Goal: Information Seeking & Learning: Find specific page/section

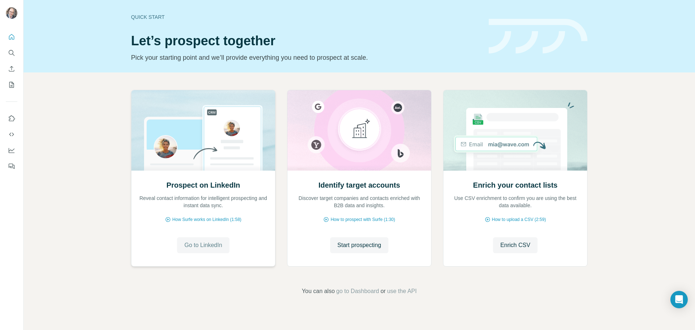
click at [213, 245] on span "Go to LinkedIn" at bounding box center [203, 245] width 38 height 9
click at [364, 241] on button "Start prospecting" at bounding box center [359, 245] width 58 height 16
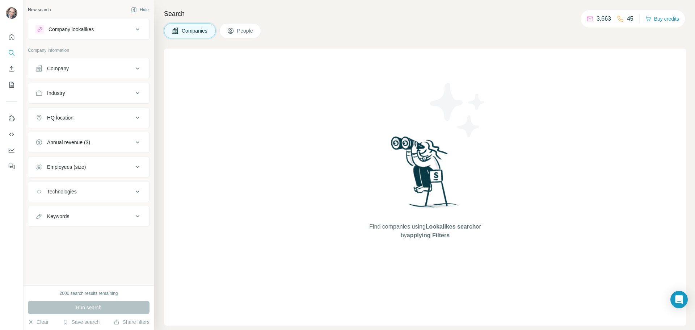
click at [81, 26] on div "Company lookalikes" at bounding box center [71, 29] width 45 height 7
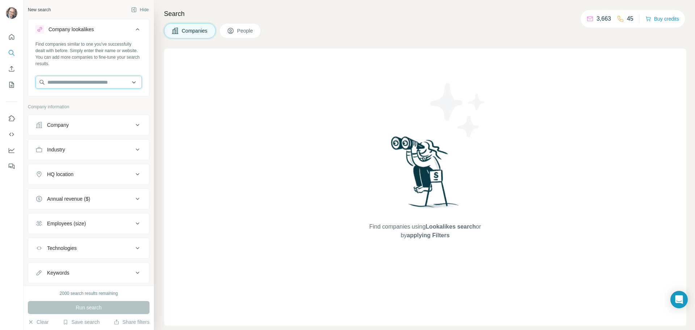
click at [72, 83] on input "text" at bounding box center [88, 82] width 106 height 13
type input "*"
click at [71, 79] on input "text" at bounding box center [88, 82] width 106 height 13
paste input "**********"
type input "**********"
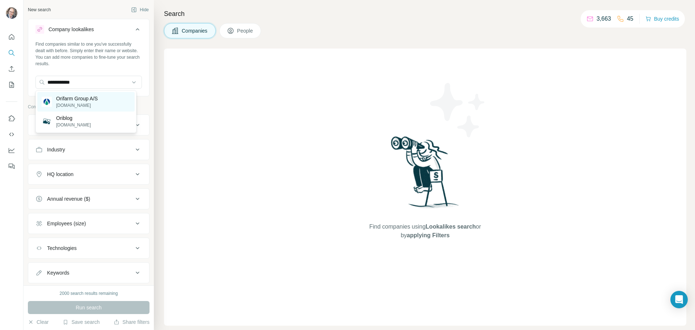
click at [71, 101] on p "Orifarm Group A/S" at bounding box center [77, 98] width 42 height 7
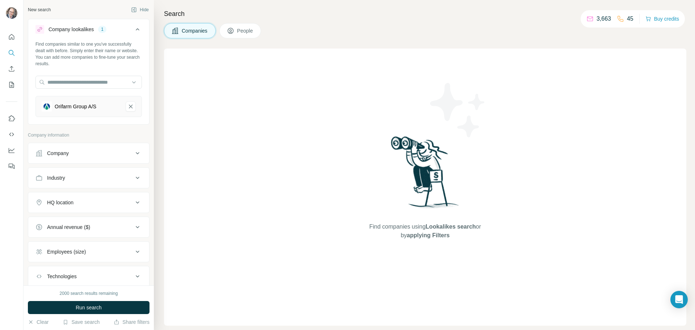
click at [77, 155] on div "Company" at bounding box center [84, 153] width 98 height 7
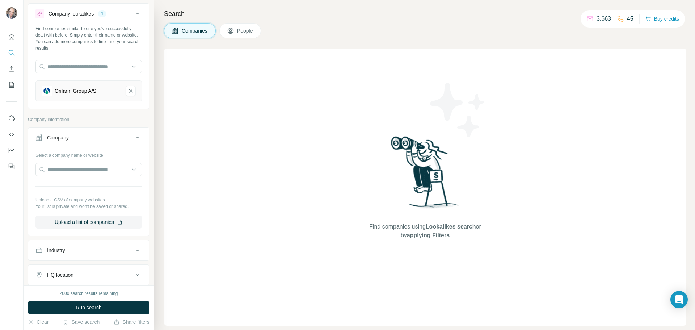
scroll to position [36, 0]
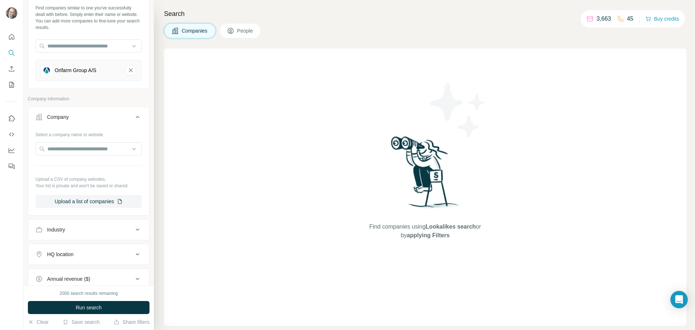
click at [69, 119] on div "Company" at bounding box center [58, 116] width 22 height 7
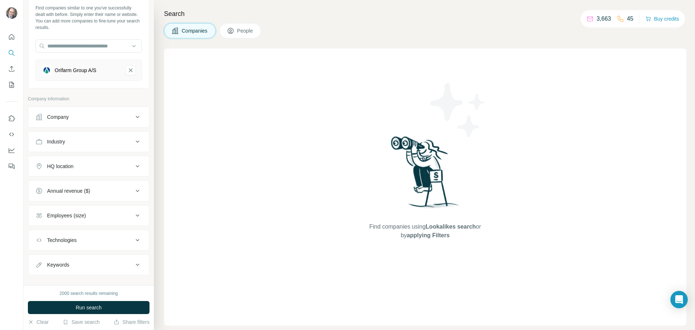
click at [77, 140] on div "Industry" at bounding box center [84, 141] width 98 height 7
click at [85, 158] on input at bounding box center [84, 160] width 89 height 8
click at [76, 145] on button "Industry" at bounding box center [88, 143] width 121 height 20
click at [91, 164] on div "HQ location" at bounding box center [84, 166] width 98 height 7
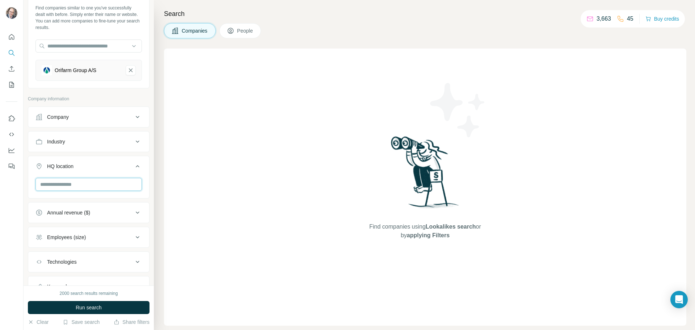
click at [82, 181] on input "text" at bounding box center [88, 184] width 106 height 13
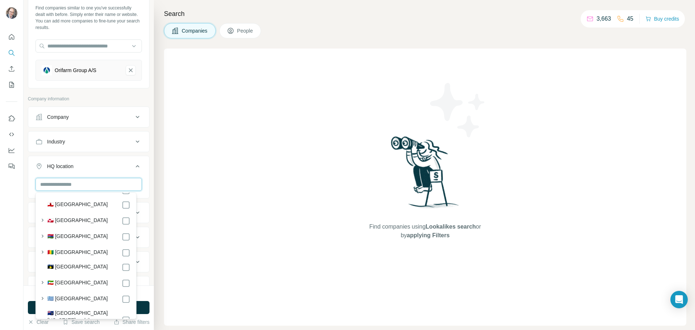
scroll to position [1304, 0]
drag, startPoint x: 68, startPoint y: 184, endPoint x: 0, endPoint y: 188, distance: 68.6
click at [0, 188] on div "New search Hide Company lookalikes 1 Find companies similar to one you've succe…" at bounding box center [347, 165] width 695 height 330
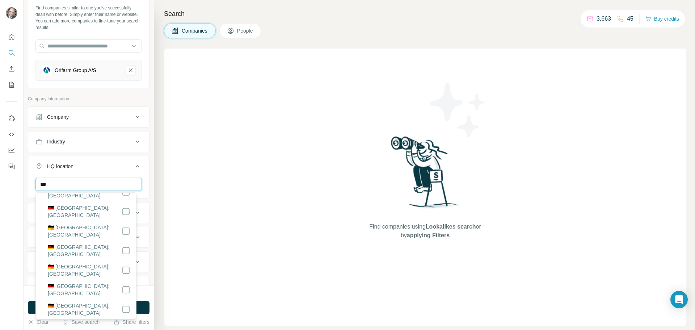
scroll to position [0, 0]
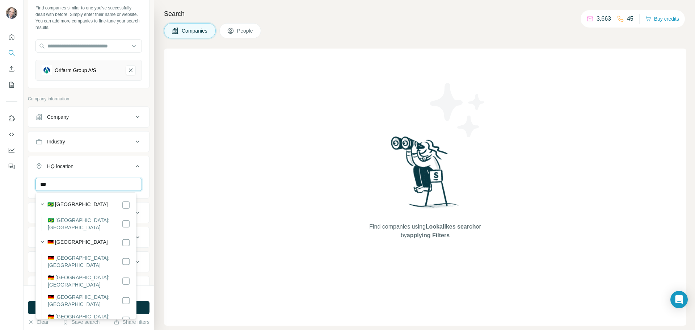
type input "***"
click at [68, 238] on label "🇩🇪 [GEOGRAPHIC_DATA]" at bounding box center [77, 242] width 60 height 9
click at [143, 184] on div "*** [GEOGRAPHIC_DATA] Clear all" at bounding box center [88, 200] width 121 height 45
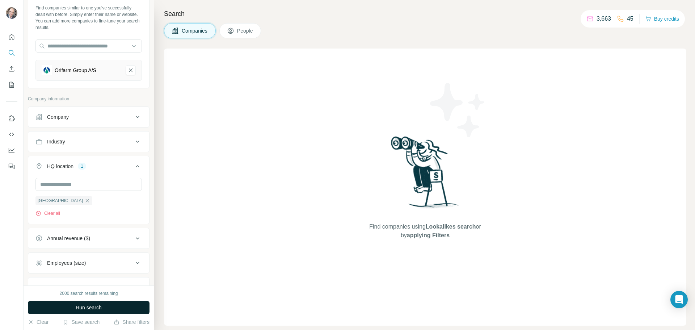
click at [102, 309] on span "Run search" at bounding box center [89, 307] width 26 height 7
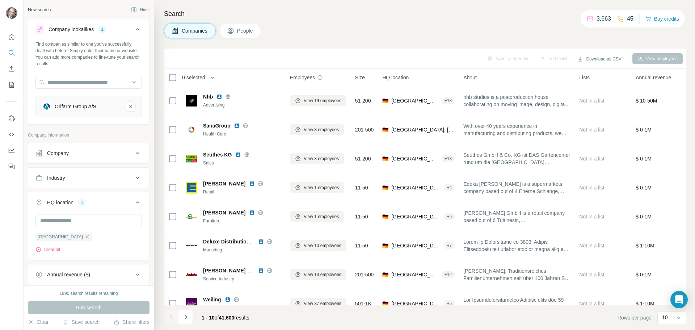
click at [129, 105] on button "Orifarm Group A/S-remove-button" at bounding box center [131, 106] width 10 height 10
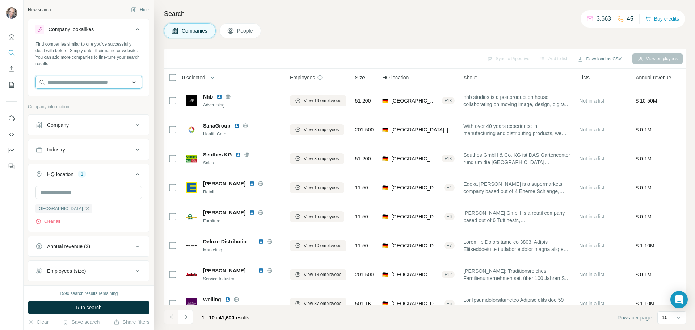
click at [66, 80] on input "text" at bounding box center [88, 82] width 106 height 13
click at [66, 81] on input "text" at bounding box center [88, 82] width 106 height 13
paste input "**********"
type input "**********"
click at [72, 102] on p "Cannamedical Pharma" at bounding box center [81, 98] width 51 height 7
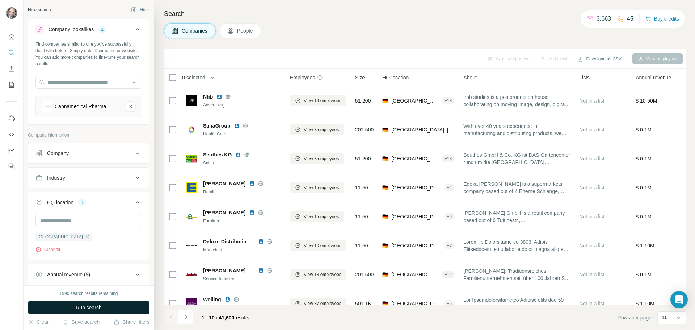
click at [98, 308] on span "Run search" at bounding box center [89, 307] width 26 height 7
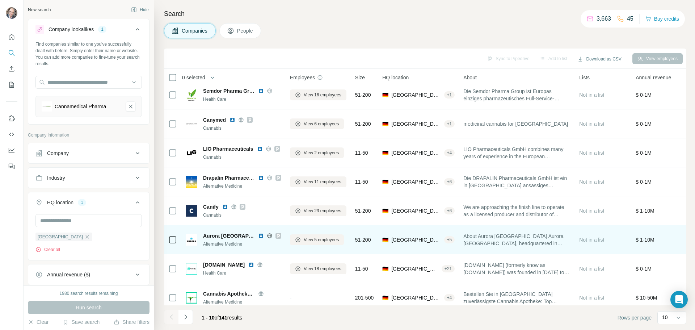
scroll to position [74, 0]
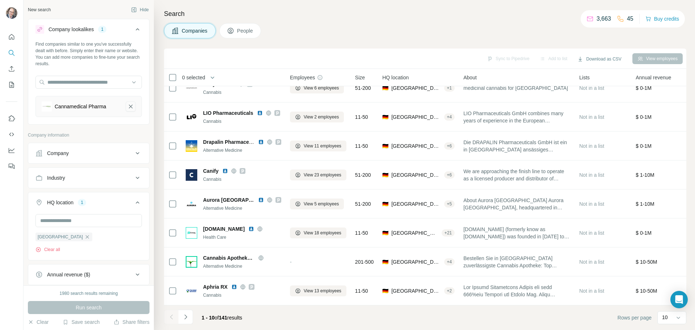
click at [128, 109] on icon "Cannamedical Pharma-remove-button" at bounding box center [131, 106] width 7 height 7
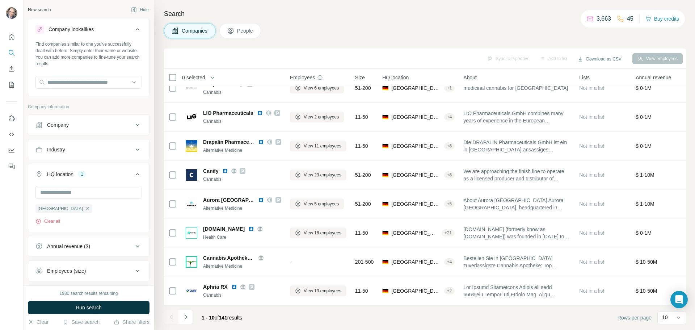
click at [68, 151] on div "Industry" at bounding box center [84, 149] width 98 height 7
click at [75, 167] on input at bounding box center [84, 168] width 89 height 8
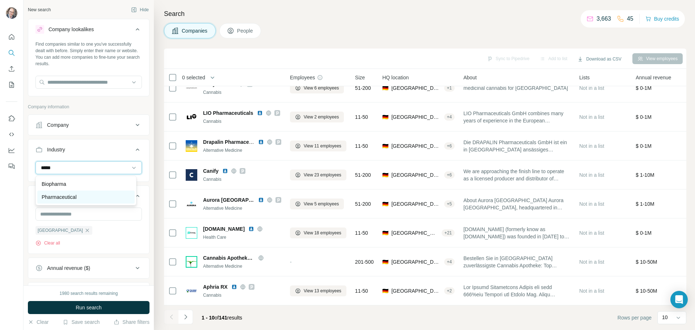
type input "*****"
click at [75, 195] on p "Pharmaceutical" at bounding box center [59, 196] width 35 height 7
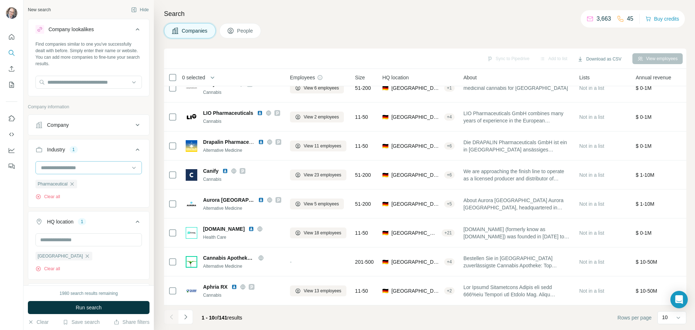
click at [61, 164] on input at bounding box center [84, 168] width 89 height 8
type input "***"
drag, startPoint x: 57, startPoint y: 166, endPoint x: 22, endPoint y: 167, distance: 35.2
click at [22, 168] on div "New search Hide Company lookalikes Find companies similar to one you've success…" at bounding box center [347, 165] width 695 height 330
type input "*****"
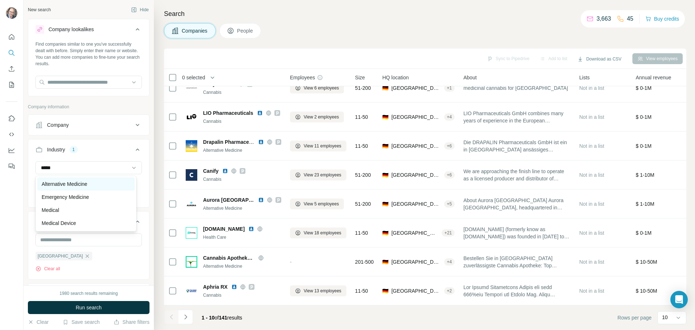
click at [63, 186] on p "Alternative Medicine" at bounding box center [65, 183] width 46 height 7
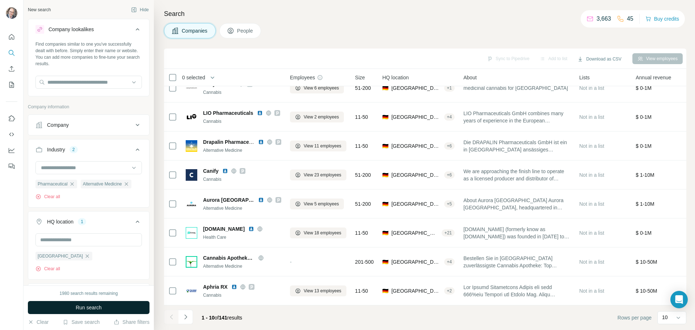
click at [87, 310] on span "Run search" at bounding box center [89, 307] width 26 height 7
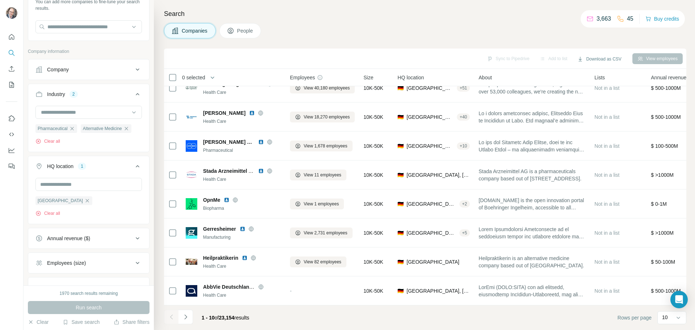
scroll to position [114, 0]
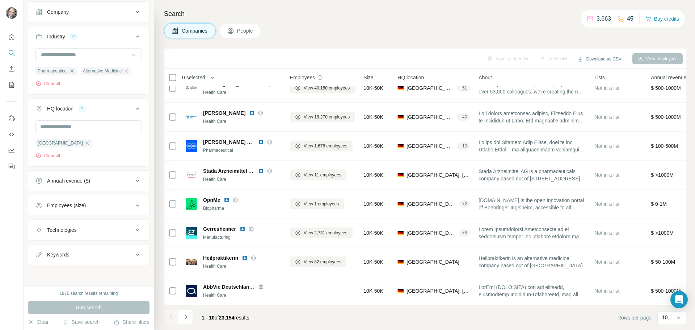
click at [101, 253] on div "Keywords" at bounding box center [84, 254] width 98 height 7
click at [97, 254] on div "Keywords" at bounding box center [84, 253] width 98 height 7
click at [91, 252] on div "Keywords" at bounding box center [84, 254] width 98 height 7
click at [76, 271] on input "text" at bounding box center [81, 272] width 92 height 13
click at [82, 253] on div "Keywords" at bounding box center [84, 253] width 98 height 7
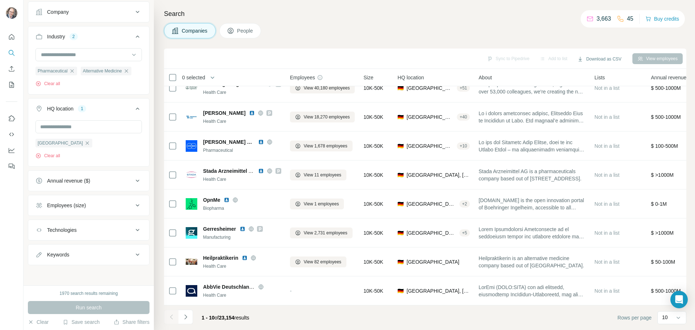
click at [76, 234] on button "Technologies" at bounding box center [88, 229] width 121 height 17
click at [75, 253] on input "text" at bounding box center [88, 247] width 106 height 13
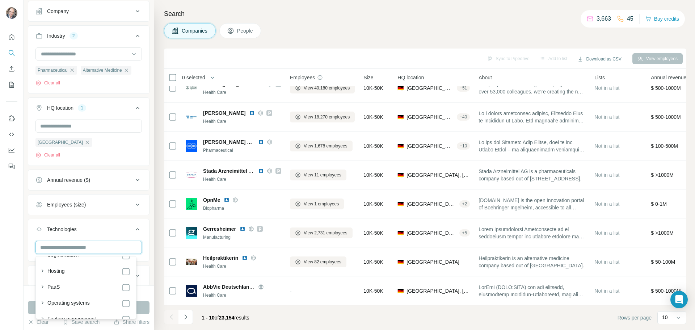
scroll to position [942, 0]
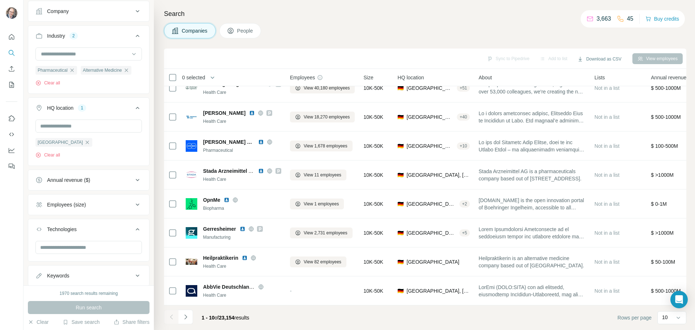
click at [71, 234] on button "Technologies" at bounding box center [88, 231] width 121 height 20
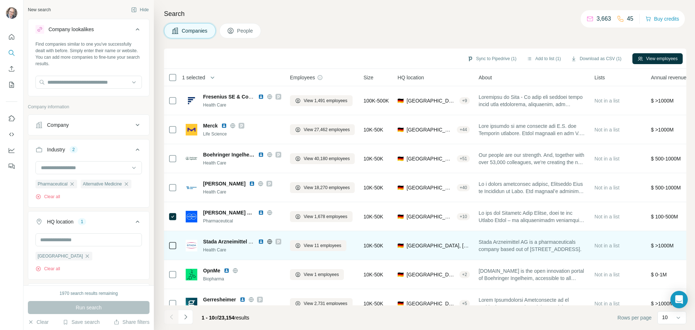
scroll to position [74, 0]
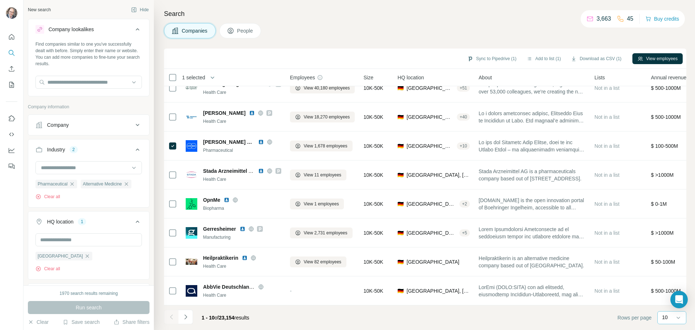
click at [674, 319] on div "10" at bounding box center [671, 317] width 18 height 7
click at [663, 300] on div "10" at bounding box center [672, 301] width 25 height 13
click at [672, 318] on div "10" at bounding box center [671, 317] width 18 height 7
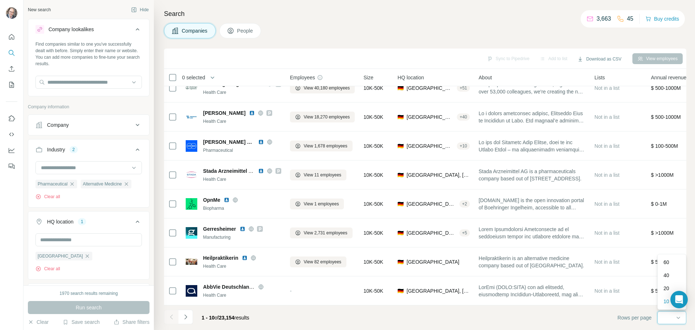
scroll to position [0, 0]
click at [669, 264] on p "60" at bounding box center [667, 262] width 6 height 7
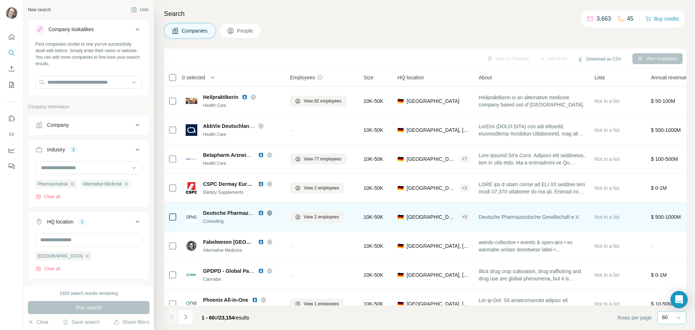
scroll to position [254, 0]
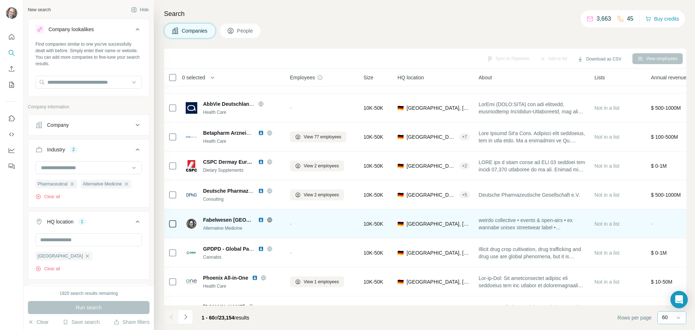
click at [128, 184] on icon "button" at bounding box center [126, 183] width 3 height 3
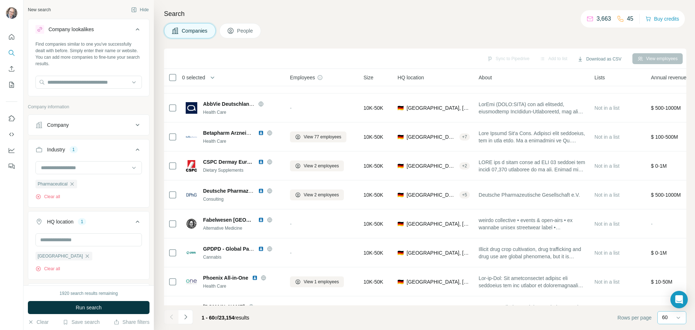
click at [115, 303] on button "Run search" at bounding box center [89, 307] width 122 height 13
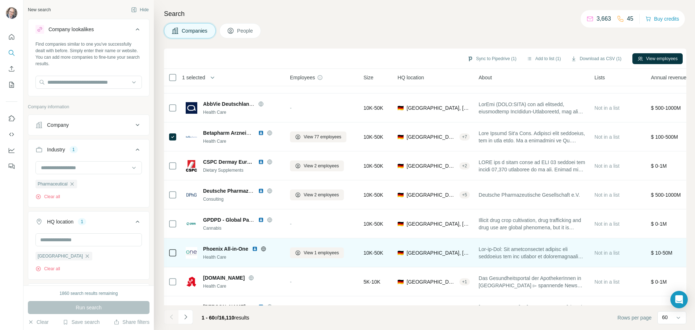
scroll to position [398, 0]
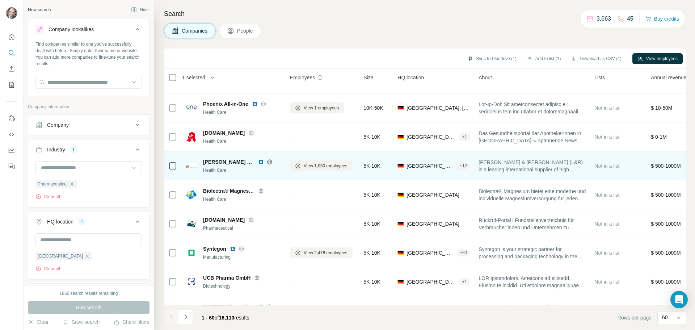
click at [169, 164] on icon at bounding box center [172, 166] width 9 height 9
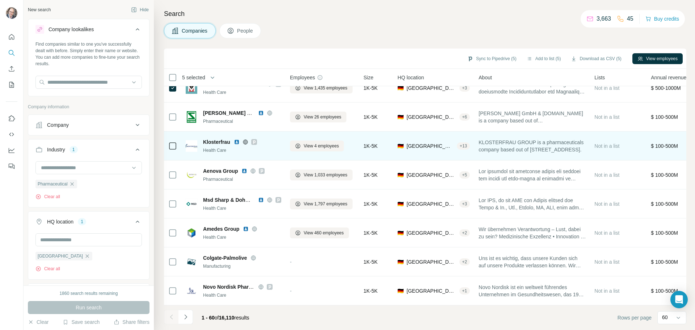
scroll to position [1523, 0]
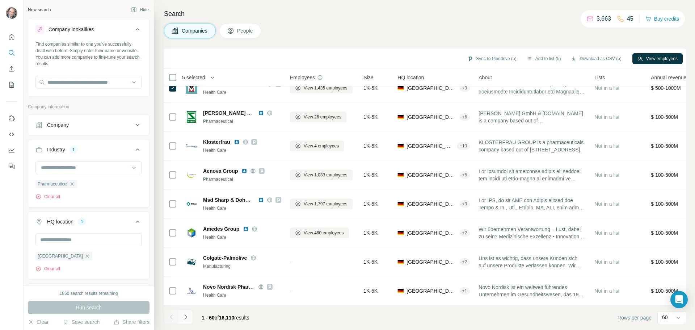
click at [189, 317] on button "Navigate to next page" at bounding box center [186, 317] width 14 height 14
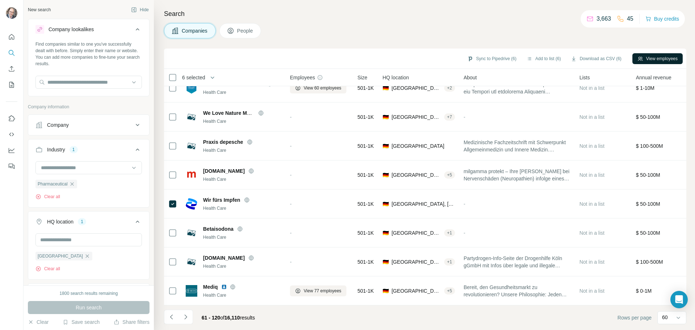
click at [659, 56] on button "View employees" at bounding box center [658, 58] width 50 height 11
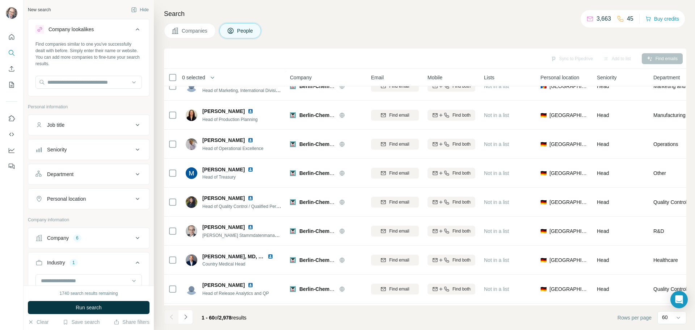
scroll to position [1523, 0]
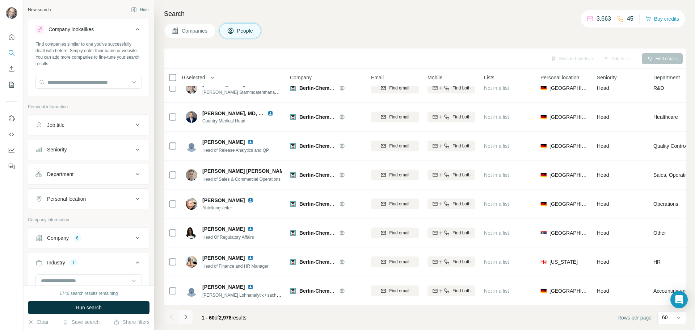
click at [185, 316] on icon "Navigate to next page" at bounding box center [185, 316] width 7 height 7
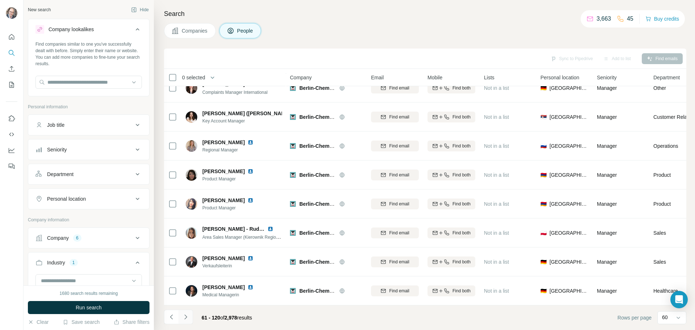
click at [187, 320] on icon "Navigate to next page" at bounding box center [185, 316] width 7 height 7
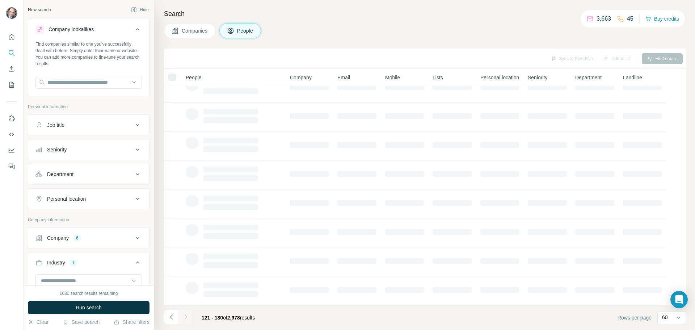
scroll to position [74, 0]
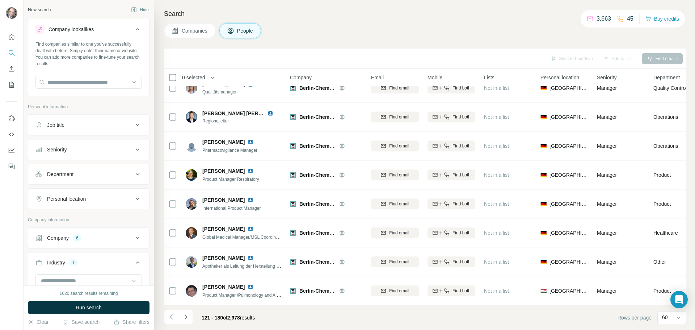
click at [187, 319] on icon "Navigate to next page" at bounding box center [185, 316] width 7 height 7
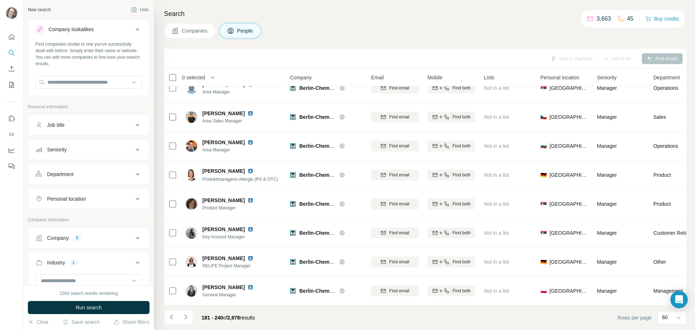
click at [187, 319] on icon "Navigate to next page" at bounding box center [185, 316] width 7 height 7
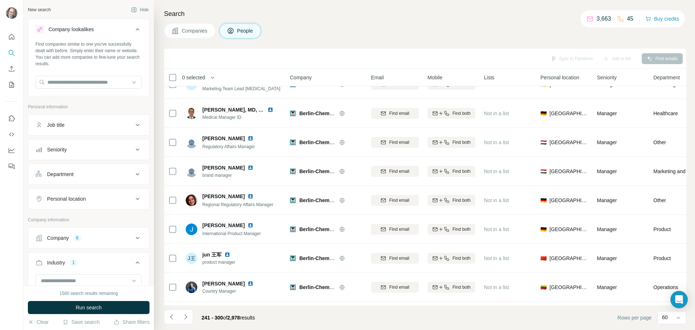
scroll to position [1523, 0]
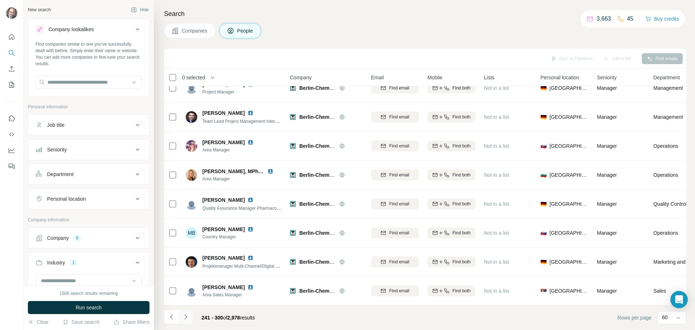
click at [191, 313] on button "Navigate to next page" at bounding box center [186, 317] width 14 height 14
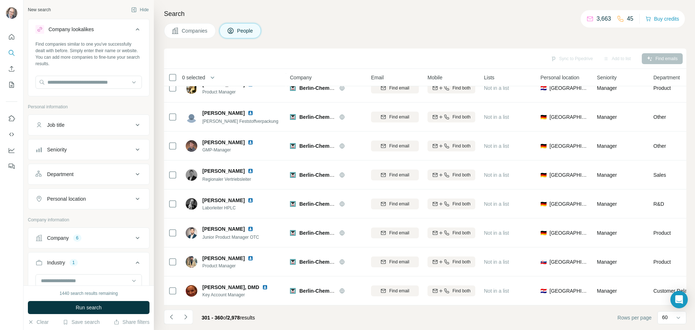
click at [189, 317] on button "Navigate to next page" at bounding box center [186, 317] width 14 height 14
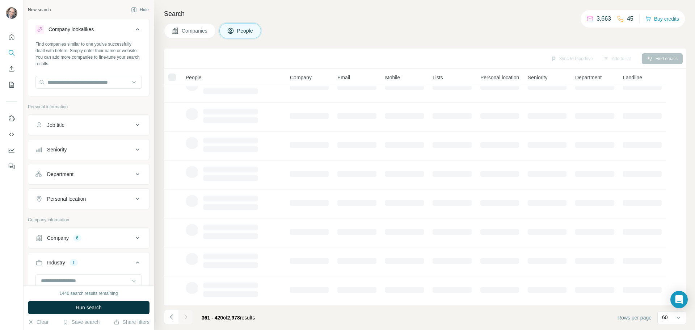
scroll to position [74, 0]
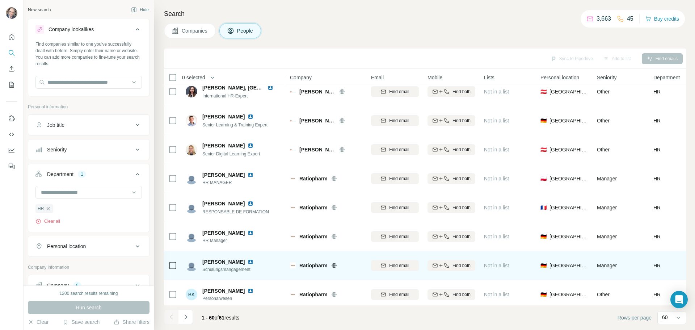
scroll to position [1523, 0]
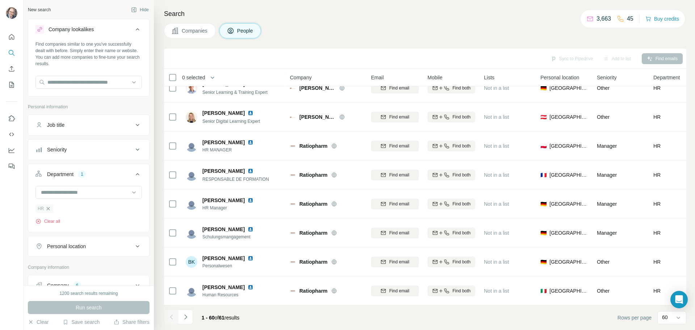
click at [47, 208] on icon "button" at bounding box center [48, 209] width 6 height 6
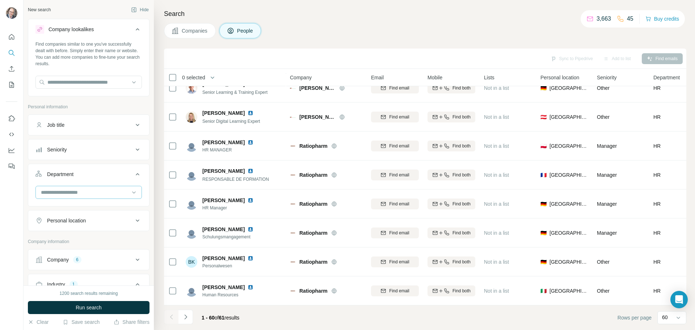
click at [58, 193] on input at bounding box center [84, 192] width 89 height 8
click at [67, 195] on input at bounding box center [84, 192] width 89 height 8
click at [14, 118] on icon "Use Surfe on LinkedIn" at bounding box center [11, 118] width 7 height 7
